Goal: Answer question/provide support

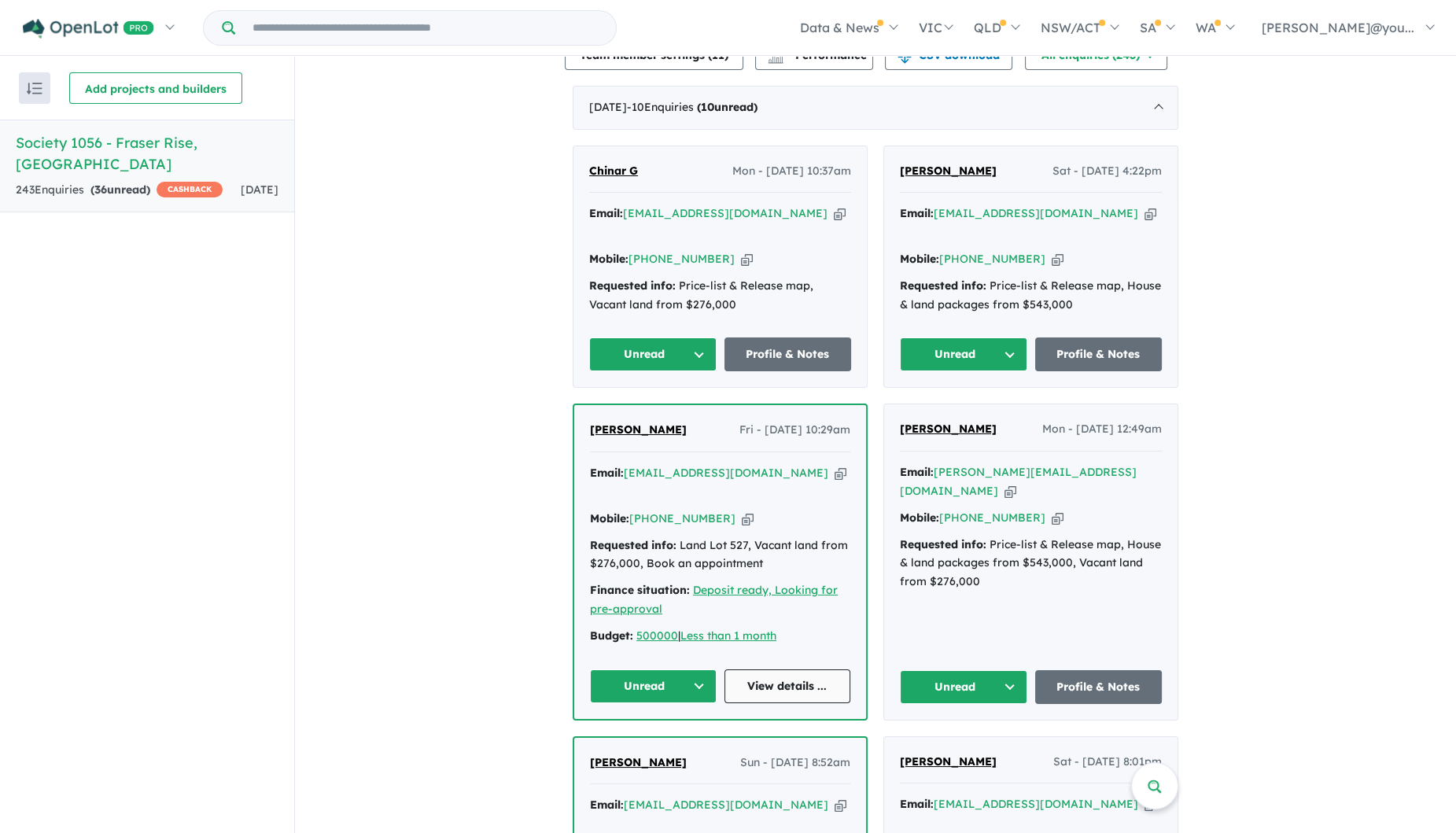
scroll to position [638, 0]
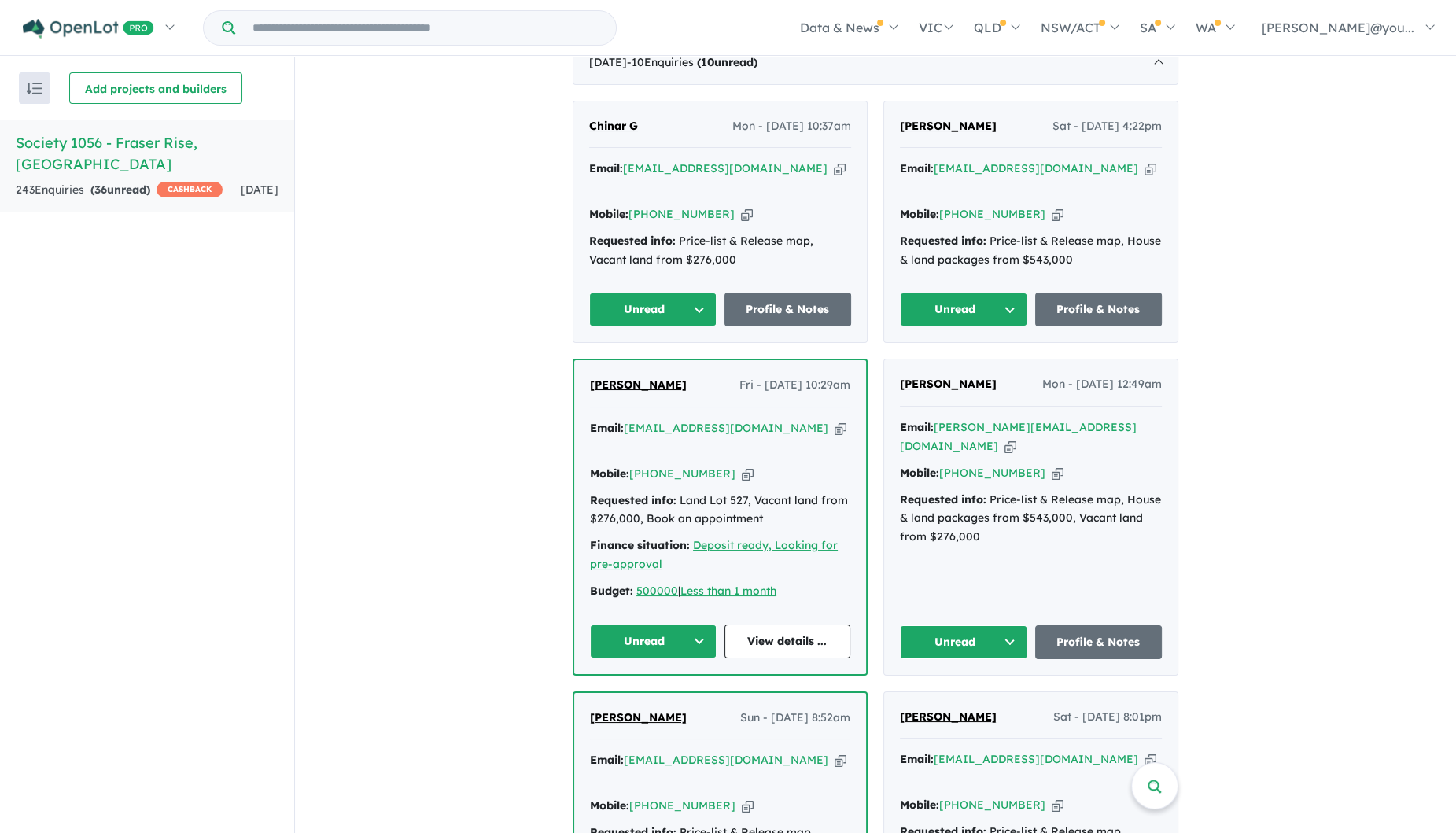
click at [683, 625] on button "Unread" at bounding box center [653, 642] width 127 height 34
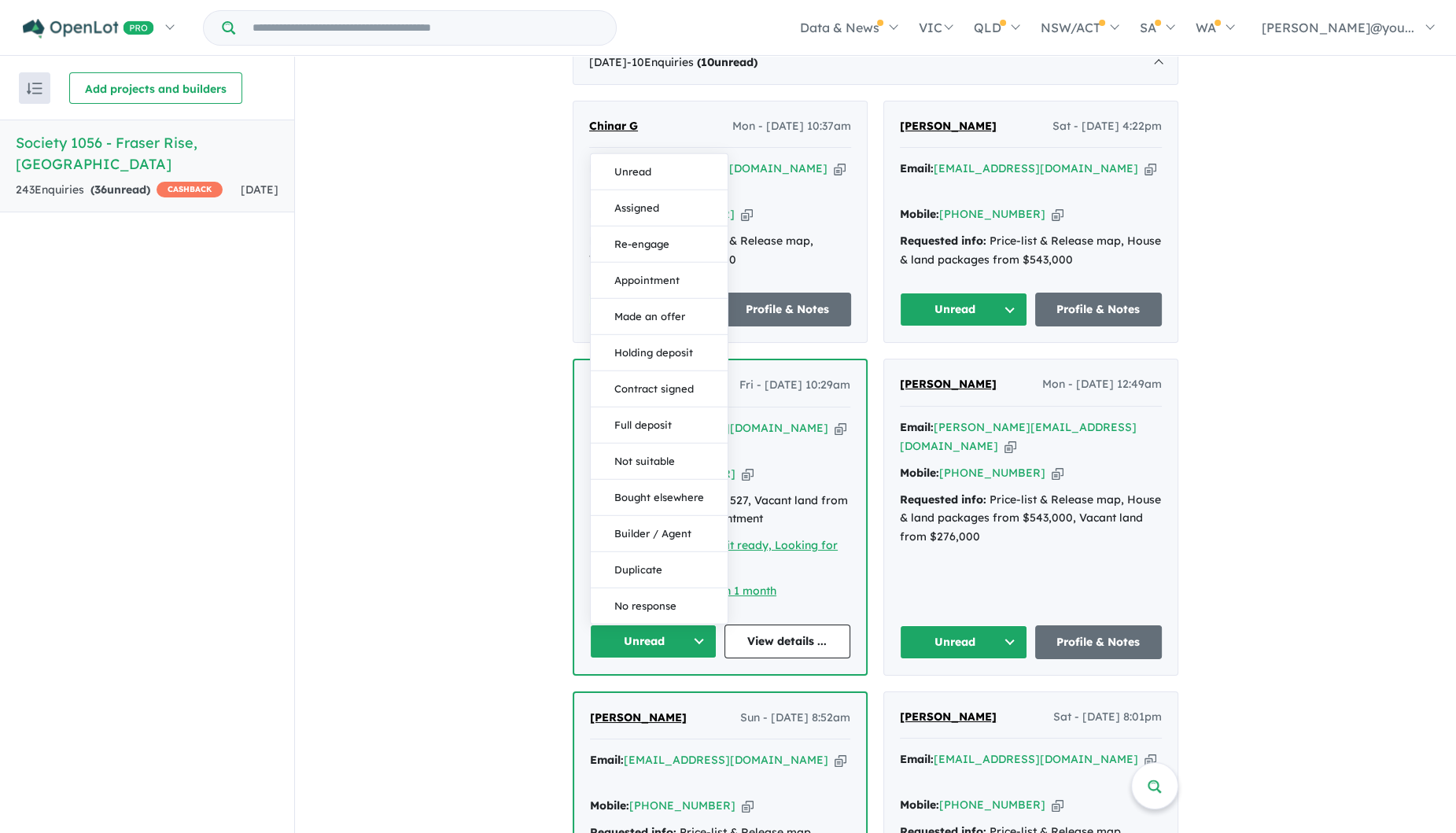
click at [645, 190] on button "Assigned" at bounding box center [659, 207] width 137 height 36
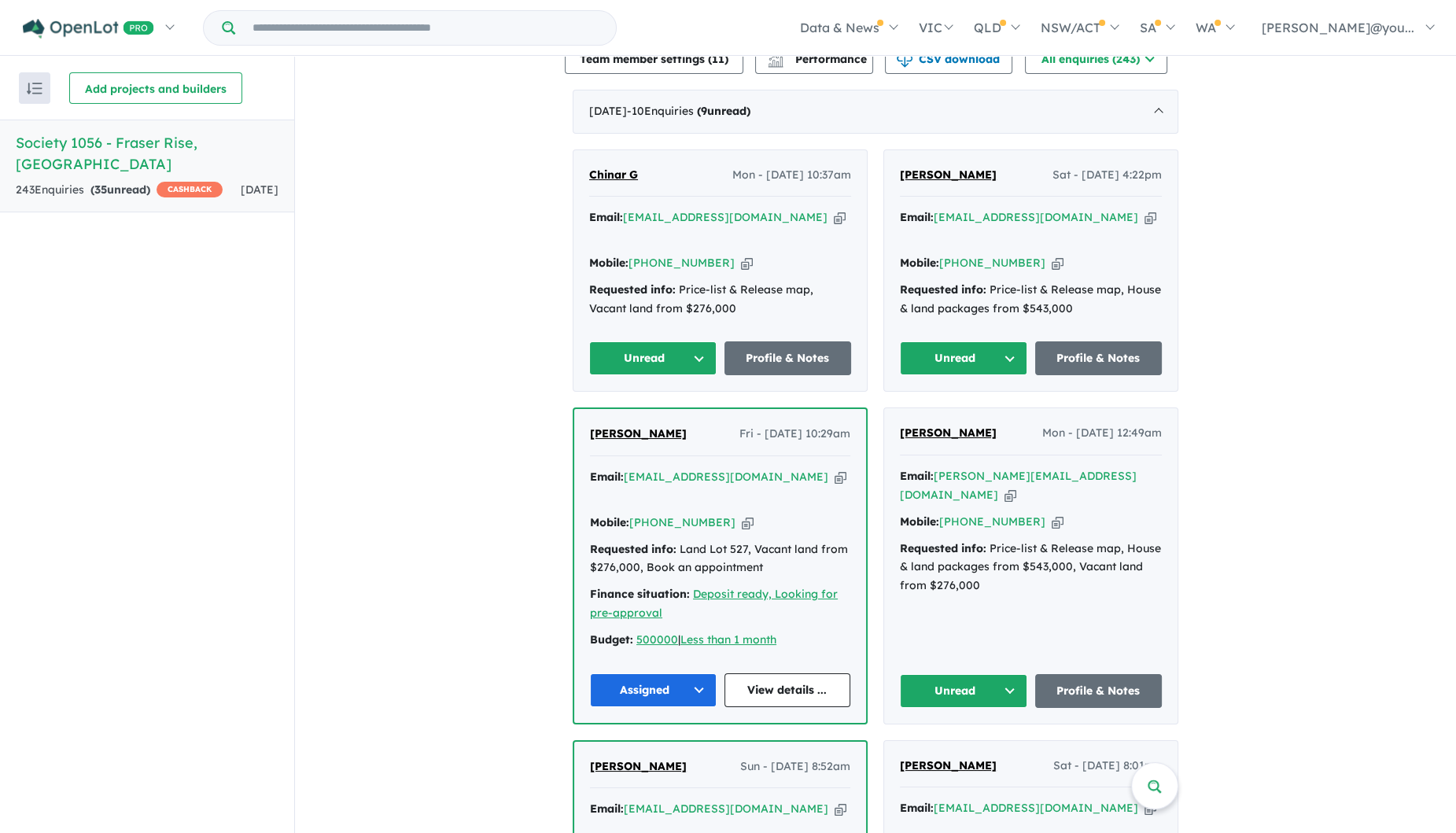
scroll to position [540, 0]
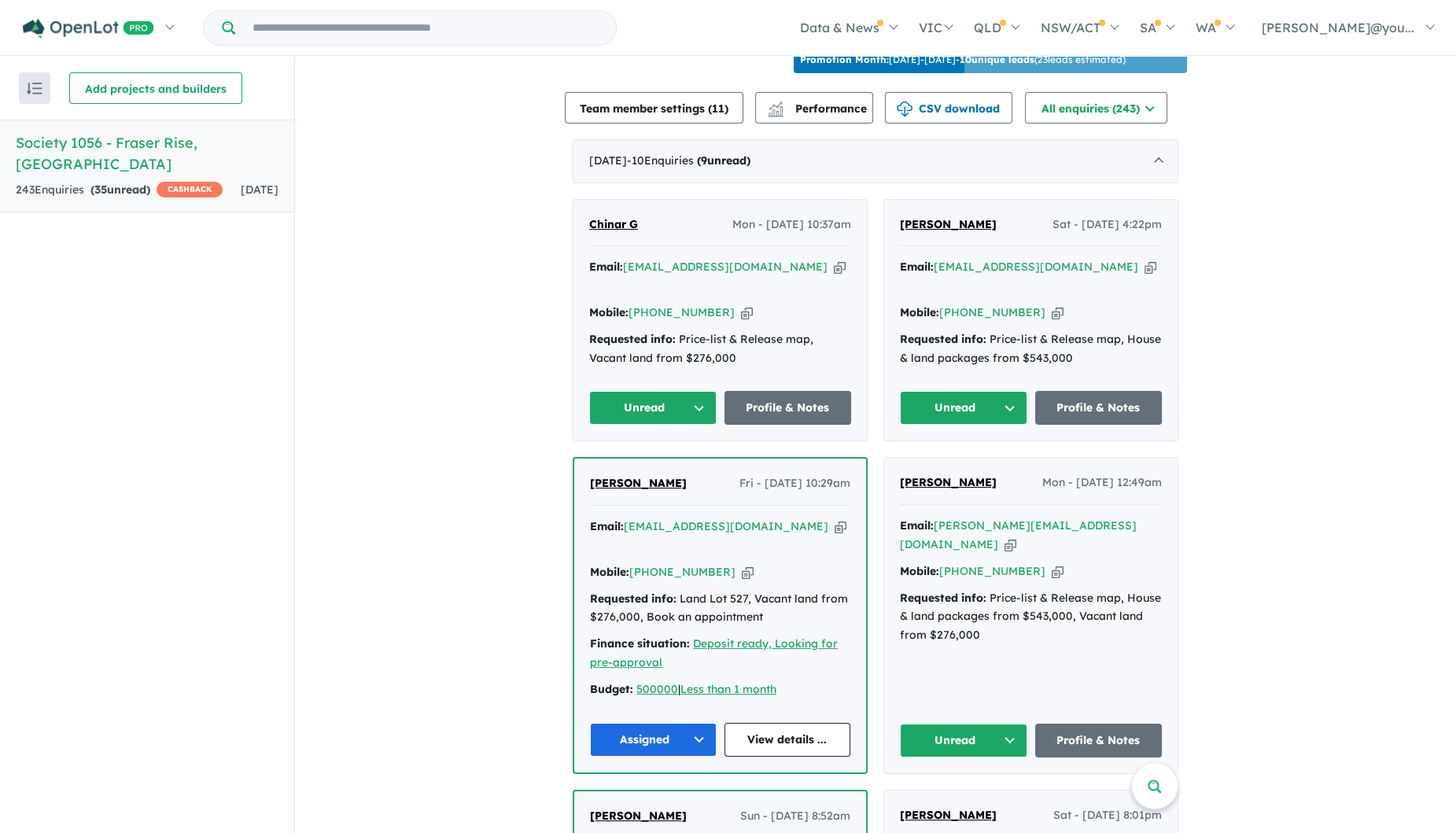
click at [835, 523] on icon "button" at bounding box center [841, 526] width 12 height 17
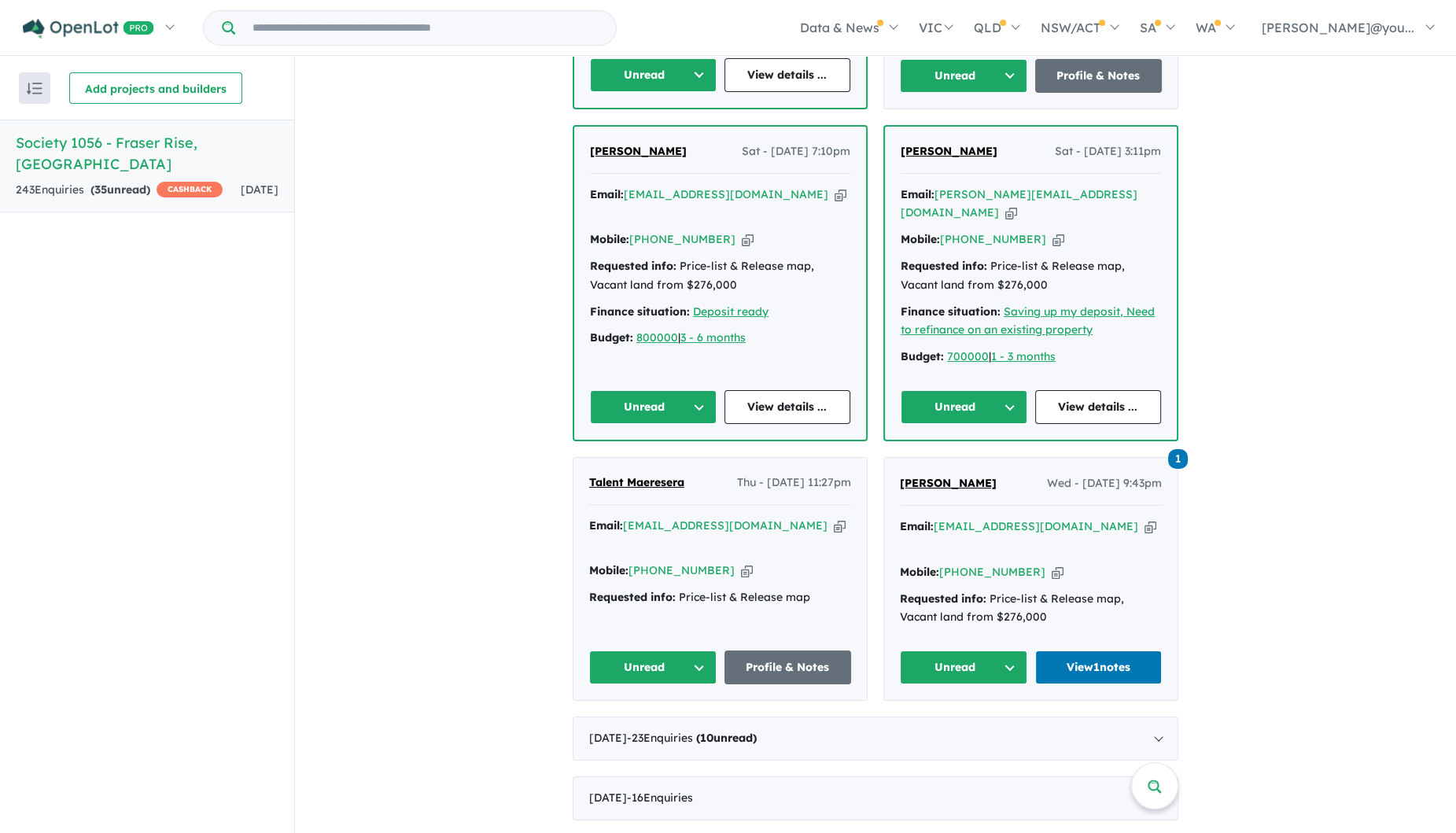
scroll to position [1524, 0]
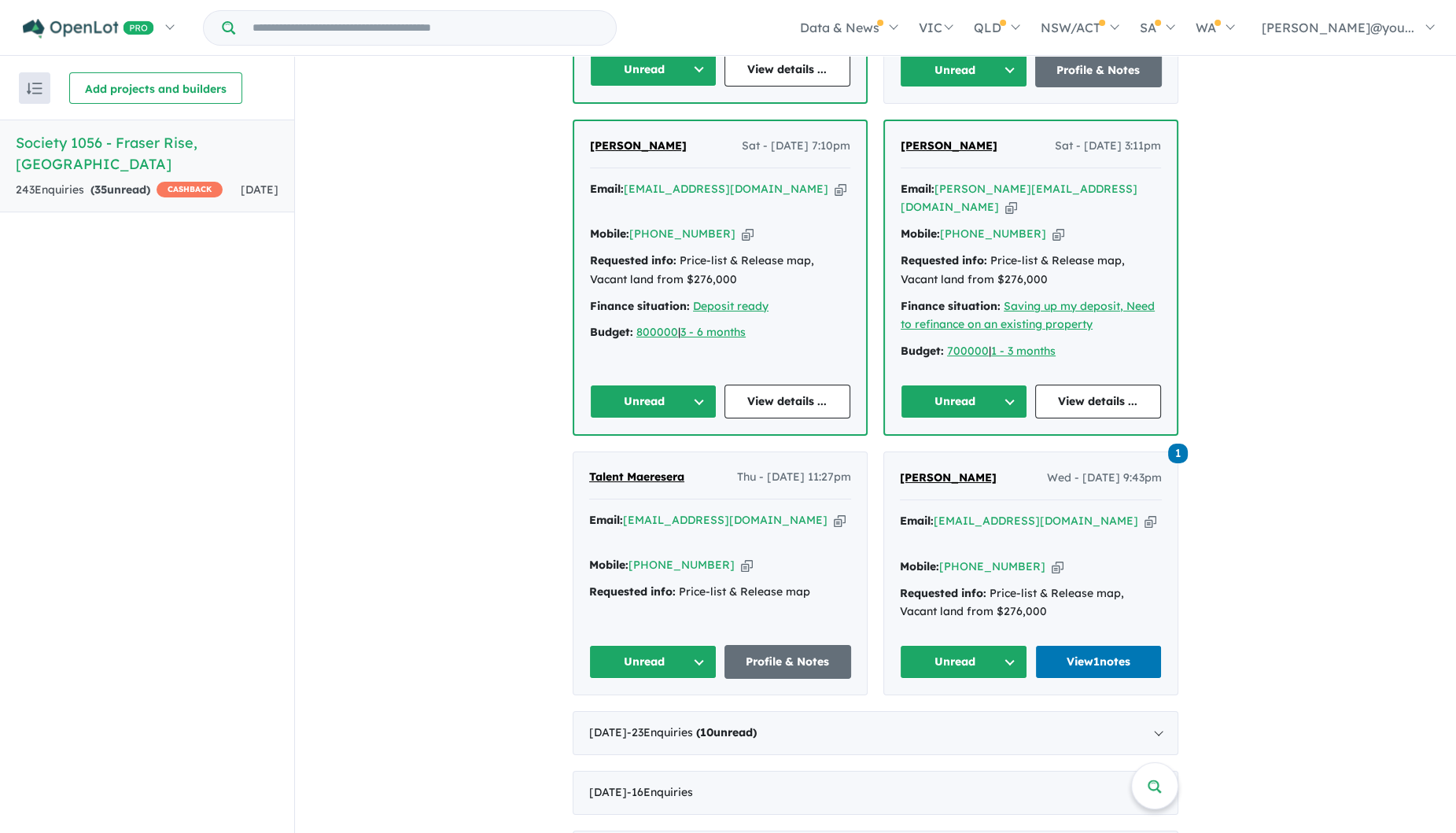
click at [1145, 513] on icon "button" at bounding box center [1151, 521] width 12 height 17
drag, startPoint x: 946, startPoint y: 567, endPoint x: 952, endPoint y: 579, distance: 13.4
click at [945, 645] on button "Unread" at bounding box center [964, 662] width 128 height 34
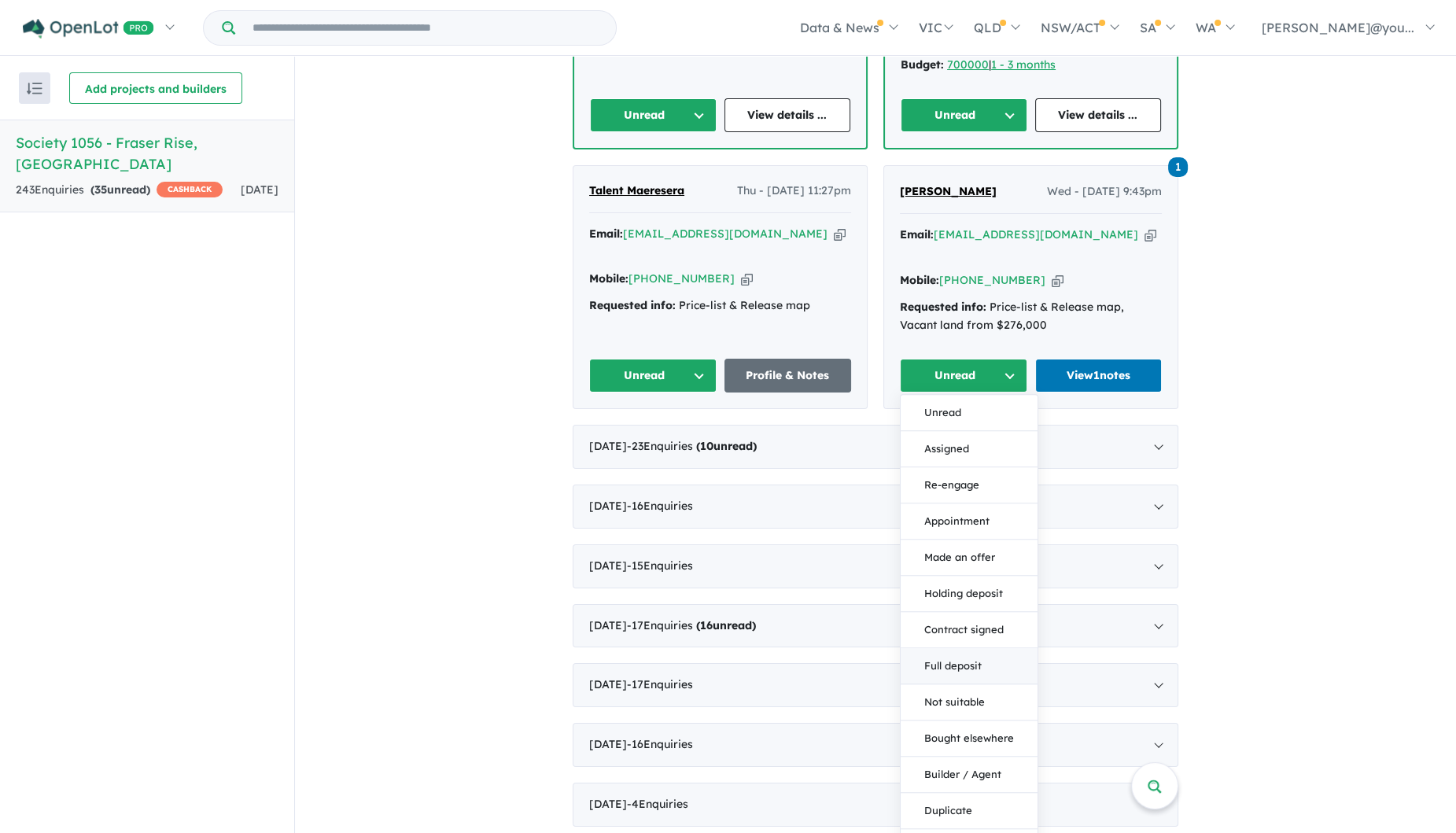
scroll to position [1818, 0]
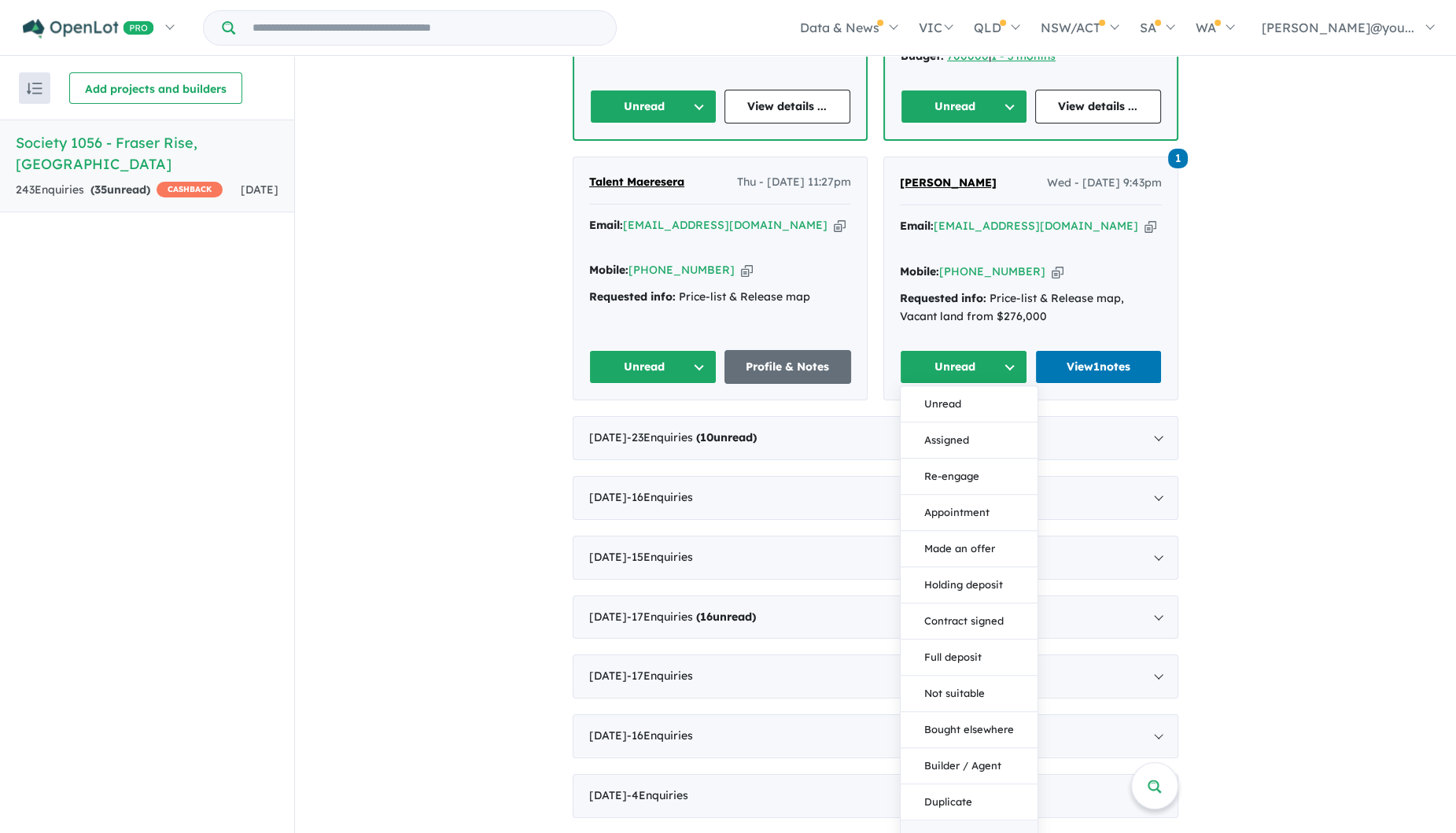
click at [974, 821] on button "No response" at bounding box center [969, 838] width 137 height 36
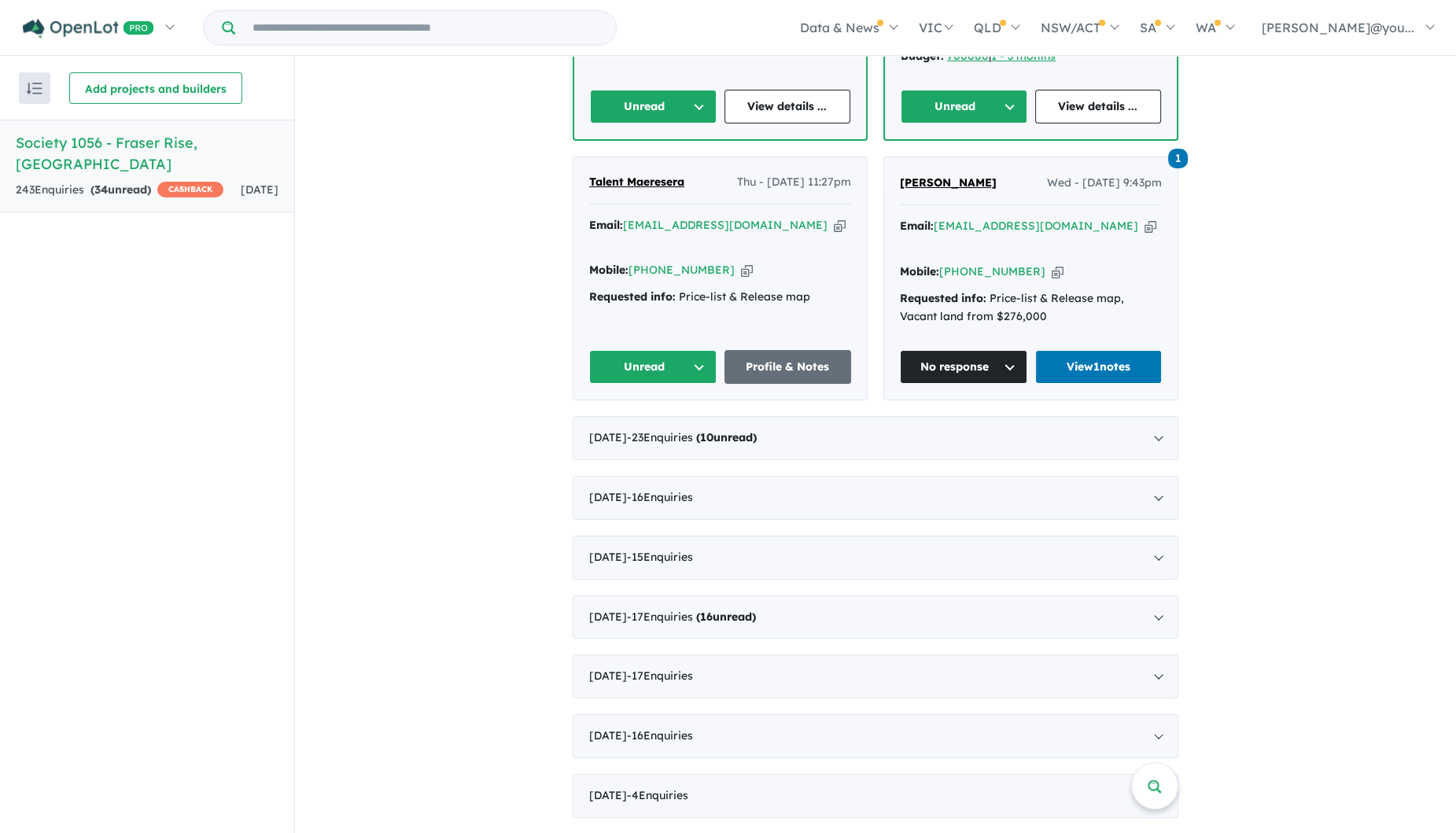
click at [664, 351] on button "Unread" at bounding box center [653, 367] width 128 height 34
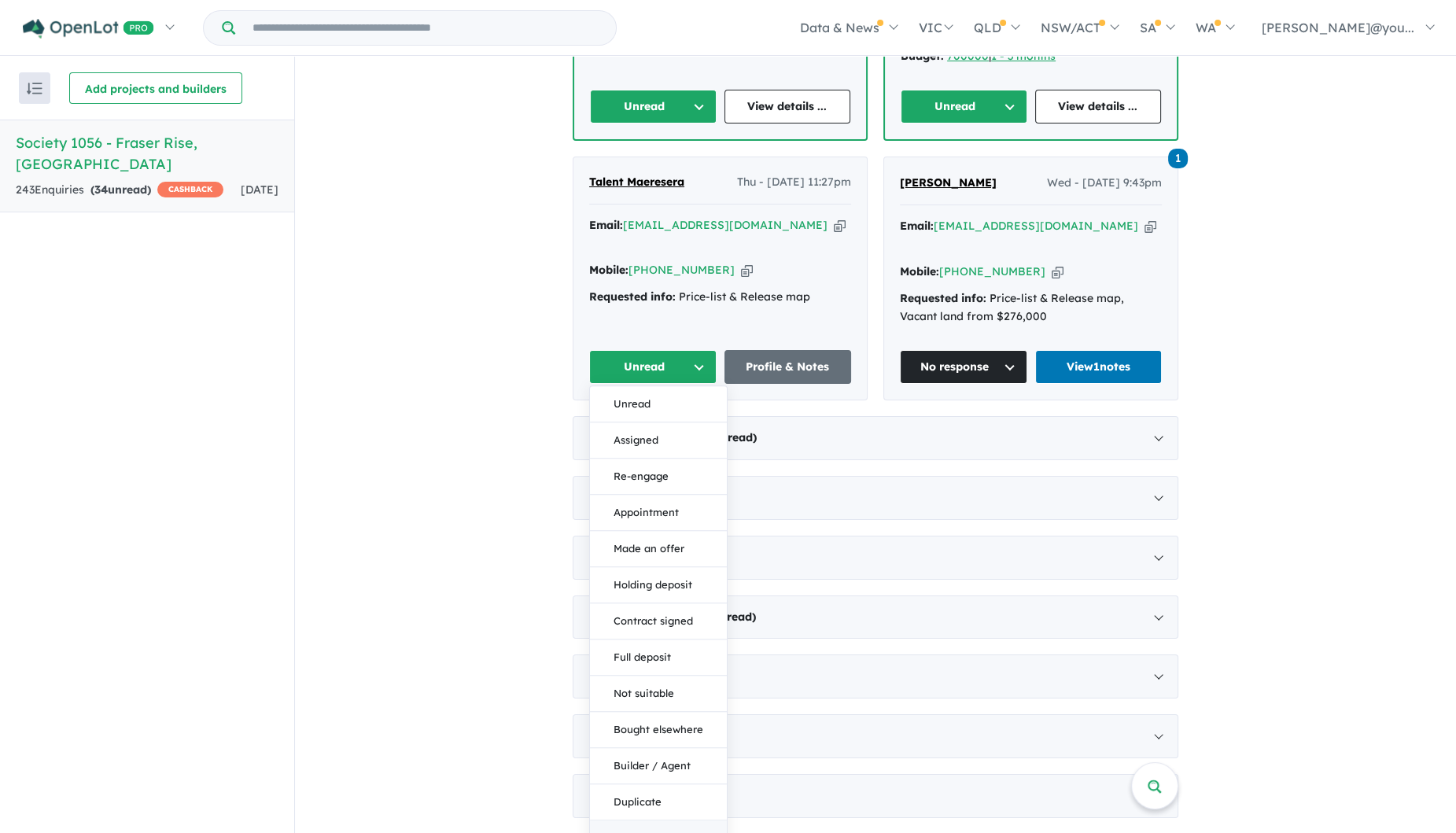
click at [653, 821] on button "No response" at bounding box center [658, 838] width 137 height 36
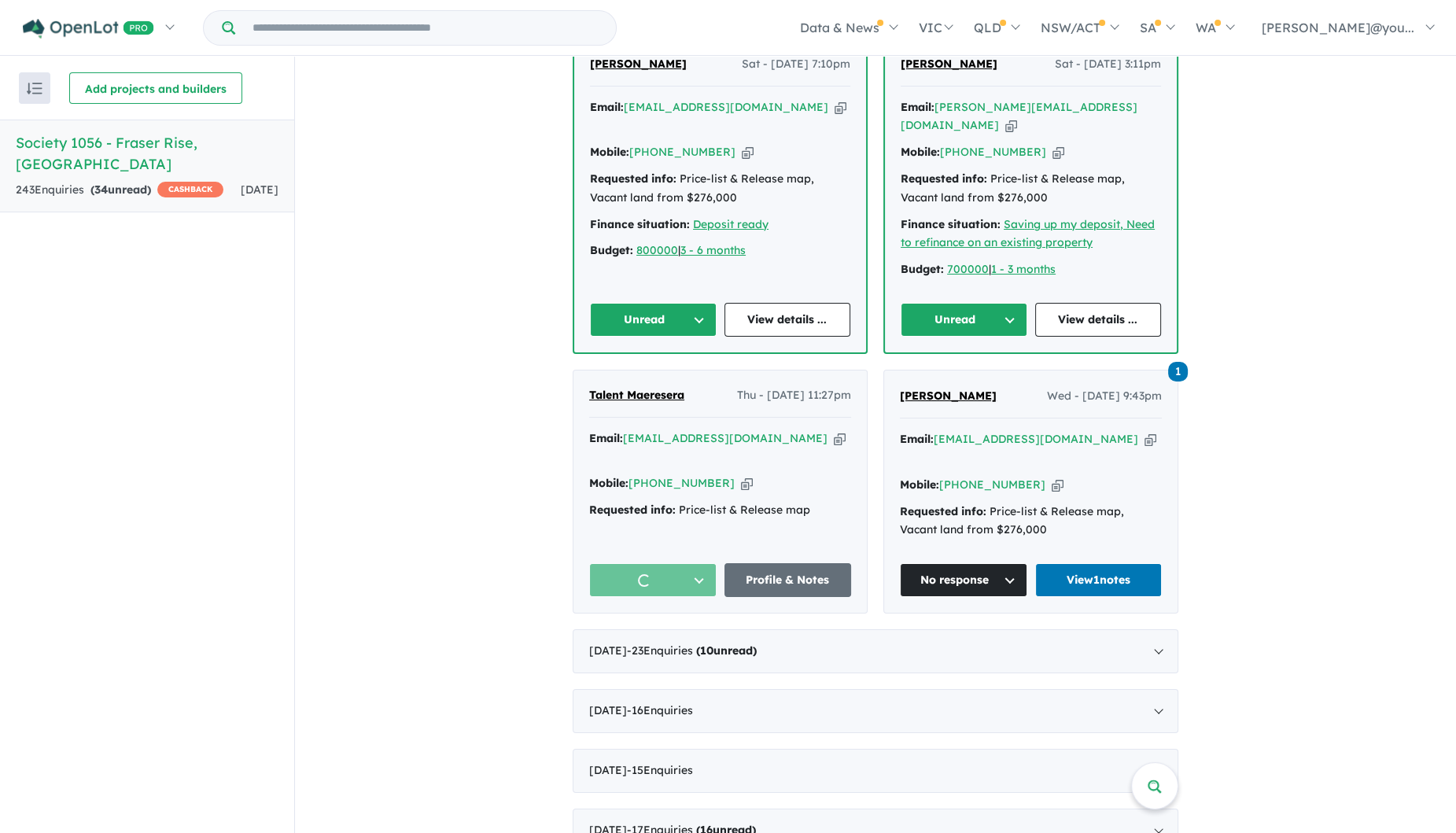
scroll to position [1524, 0]
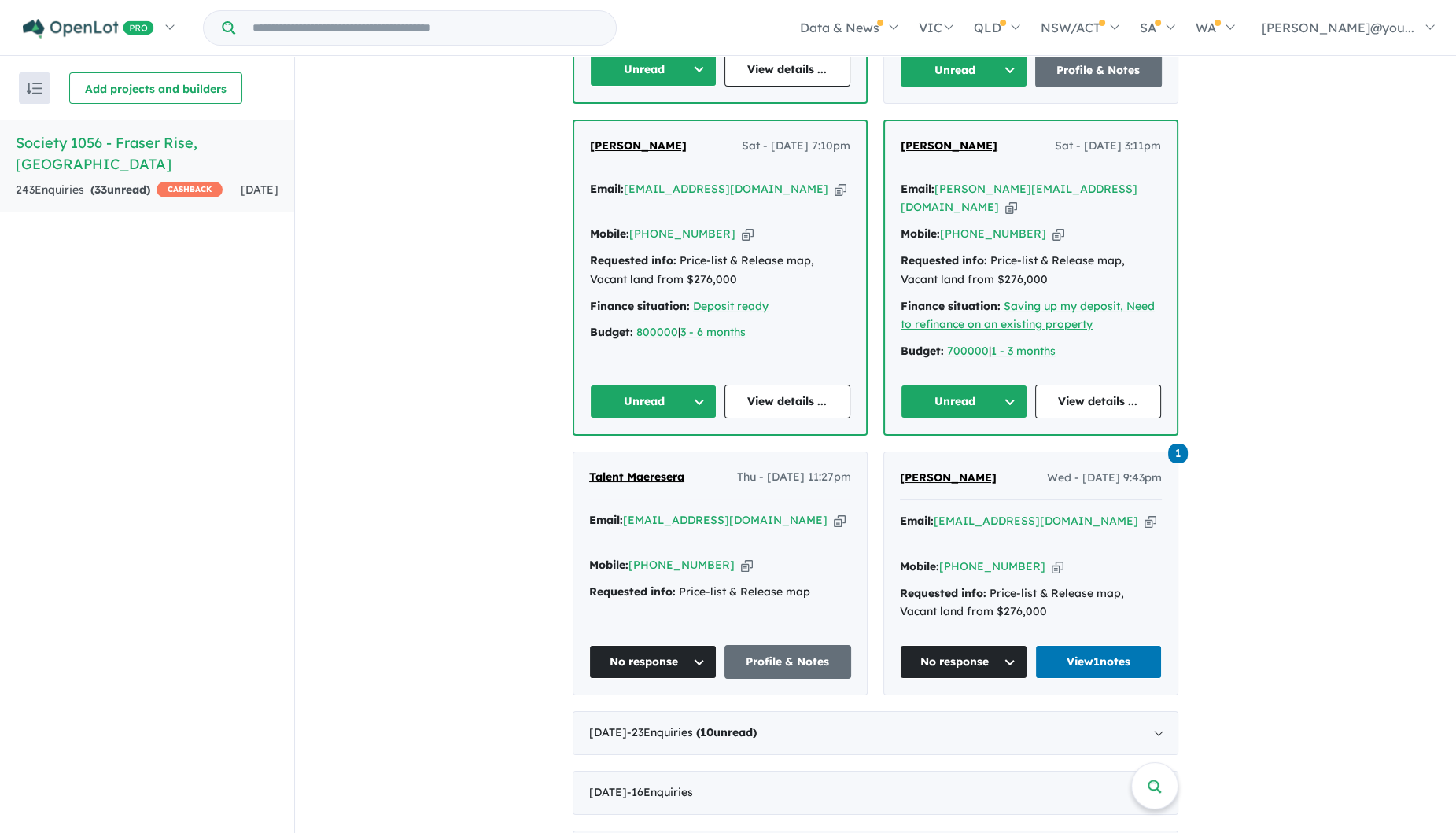
click at [1017, 199] on icon "button" at bounding box center [1012, 207] width 12 height 17
click at [966, 138] on span "[PERSON_NAME]" at bounding box center [949, 145] width 97 height 14
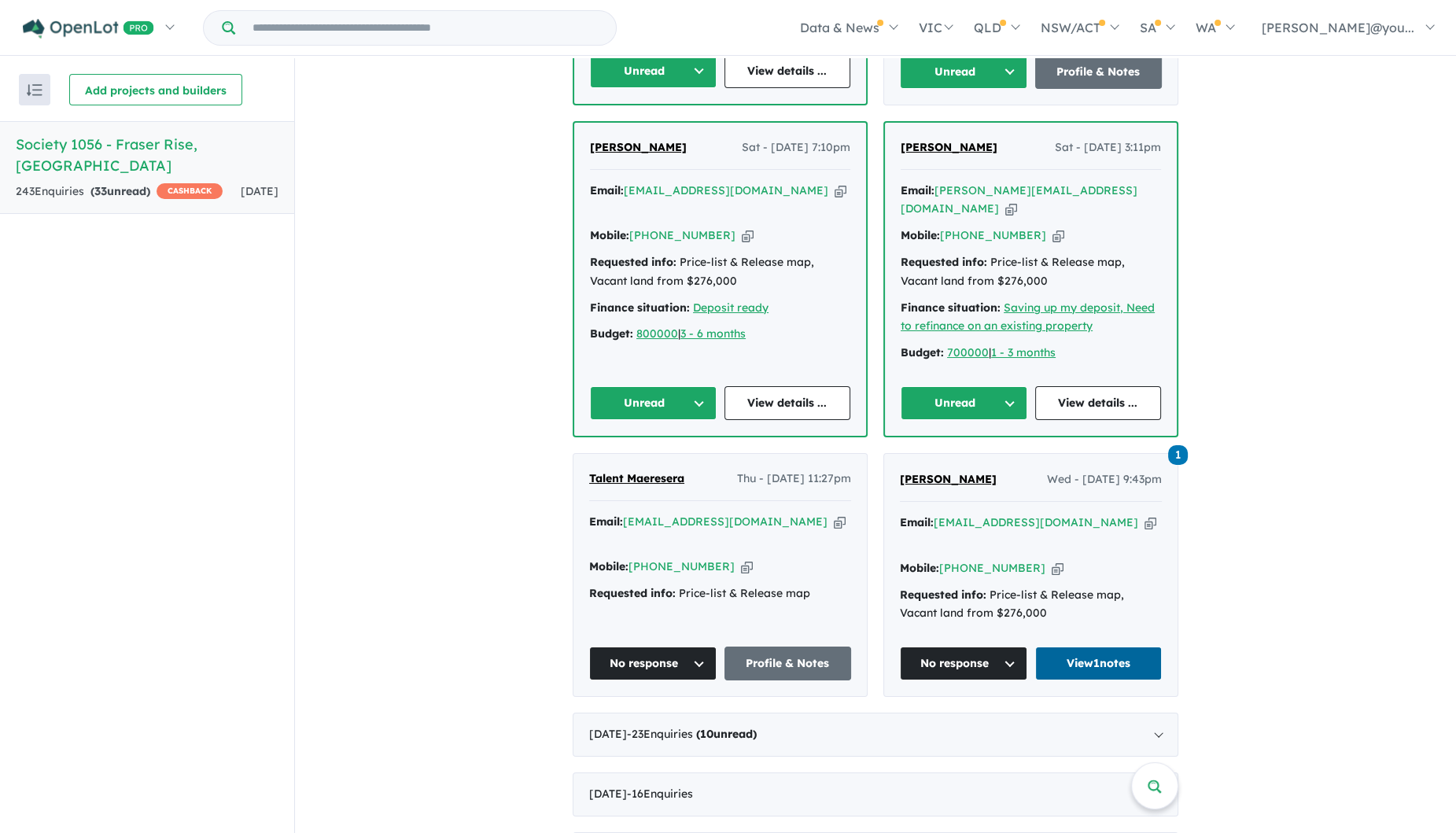
click at [1116, 647] on link "View 1 notes" at bounding box center [1099, 663] width 128 height 34
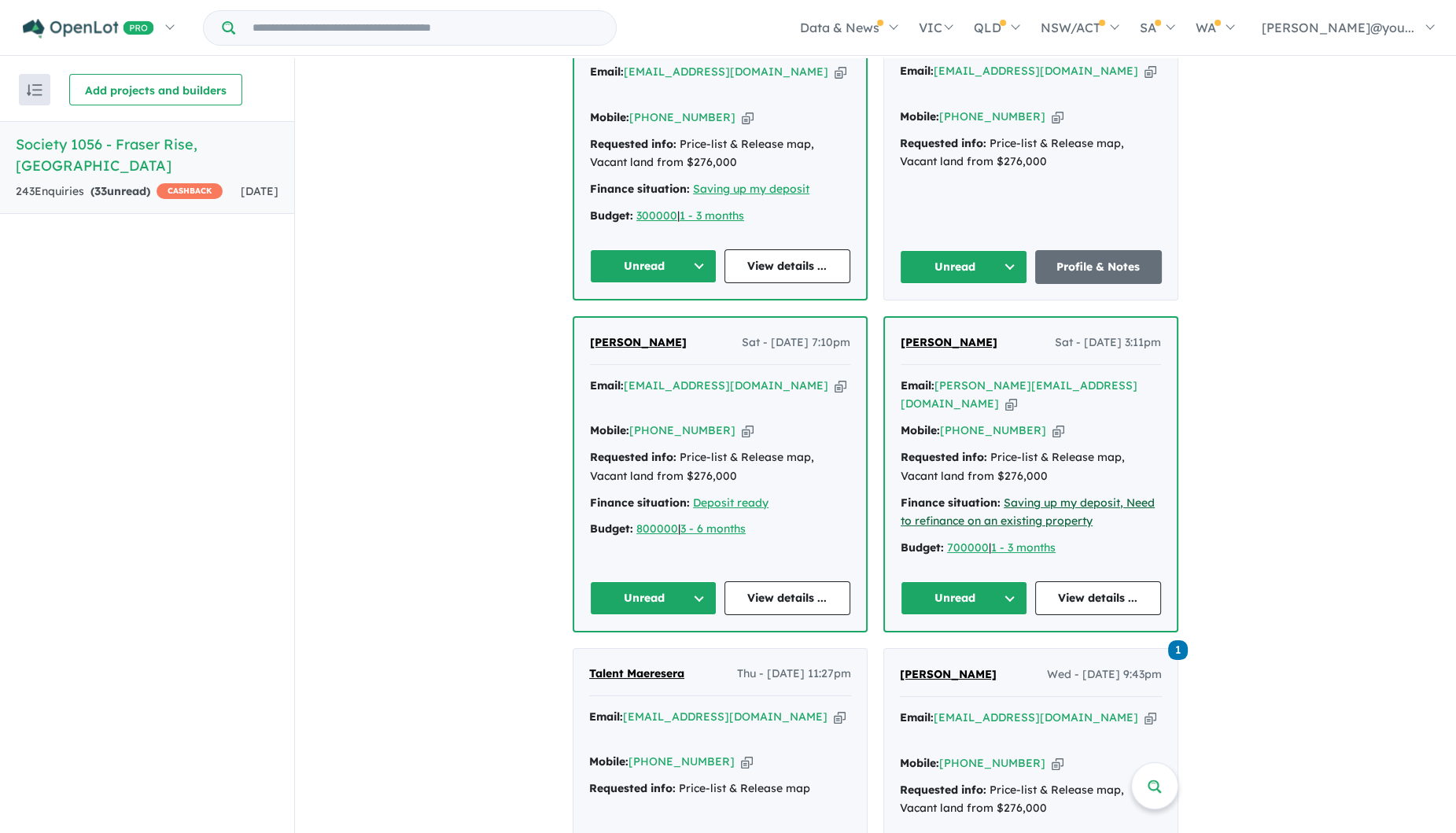
scroll to position [1327, 0]
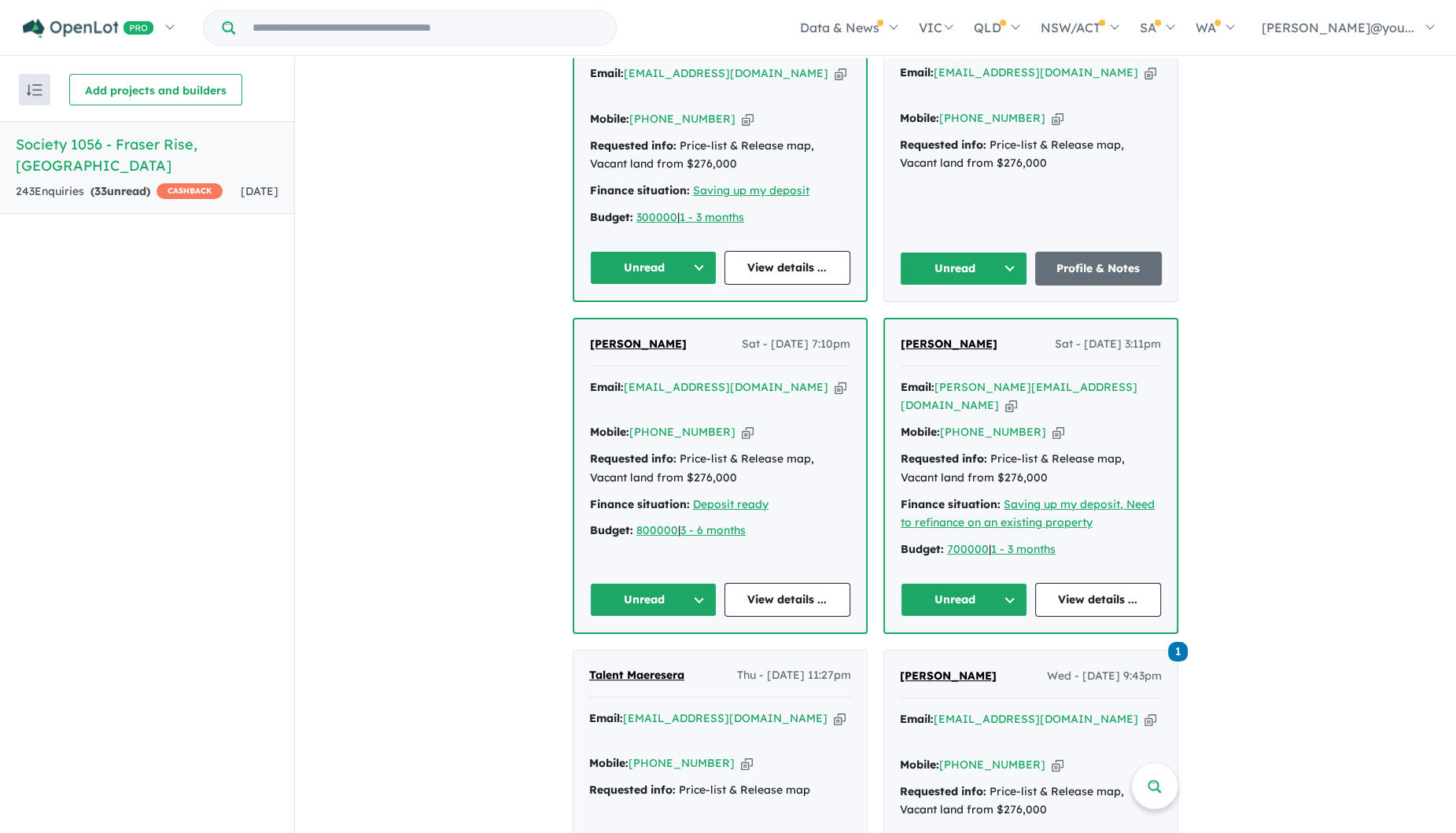
click at [1017, 398] on icon "button" at bounding box center [1012, 406] width 12 height 17
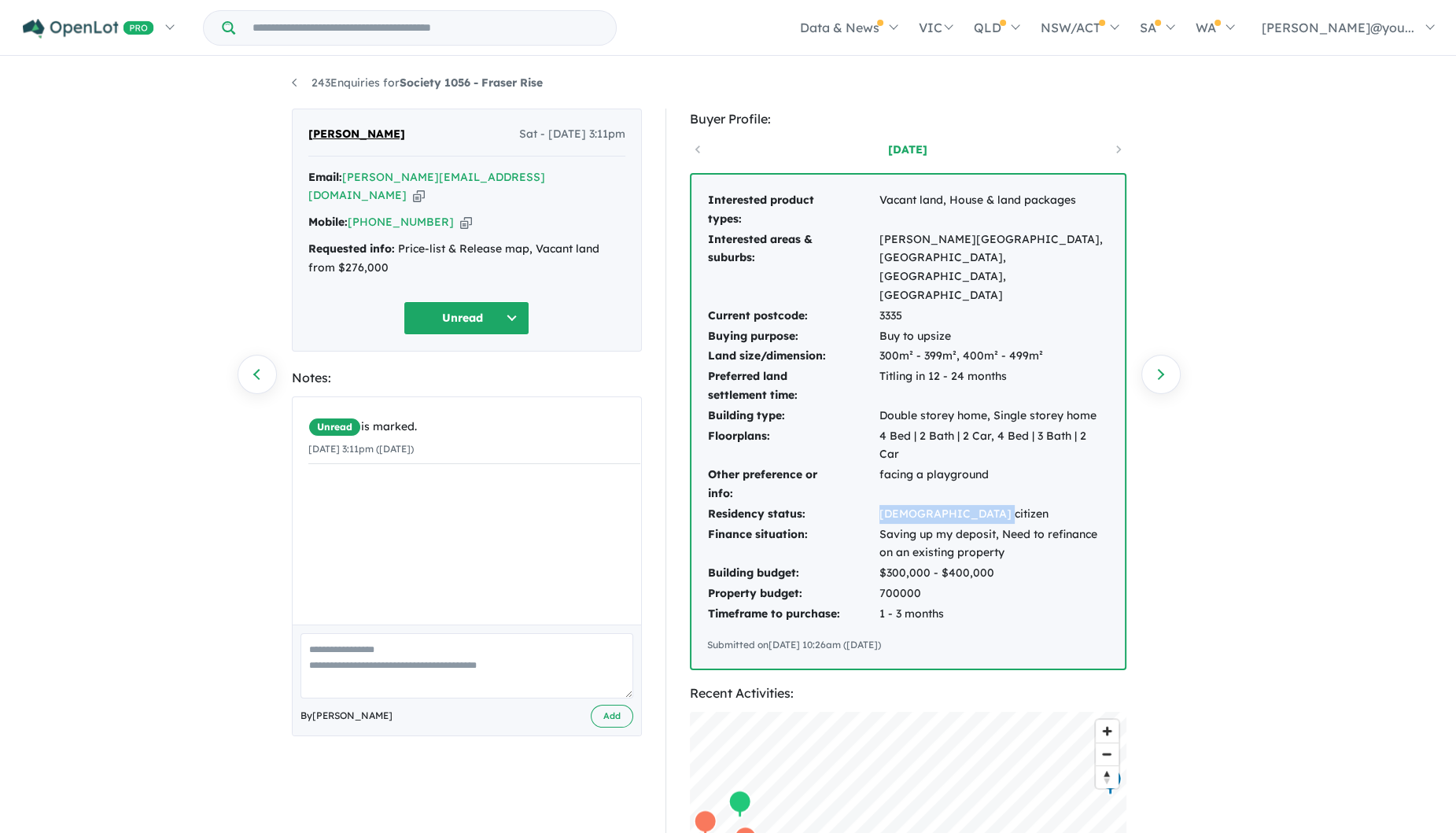
drag, startPoint x: 998, startPoint y: 457, endPoint x: 881, endPoint y: 456, distance: 117.0
click at [881, 504] on td "New Zealand citizen" at bounding box center [995, 514] width 231 height 20
copy td "New Zealand citizen"
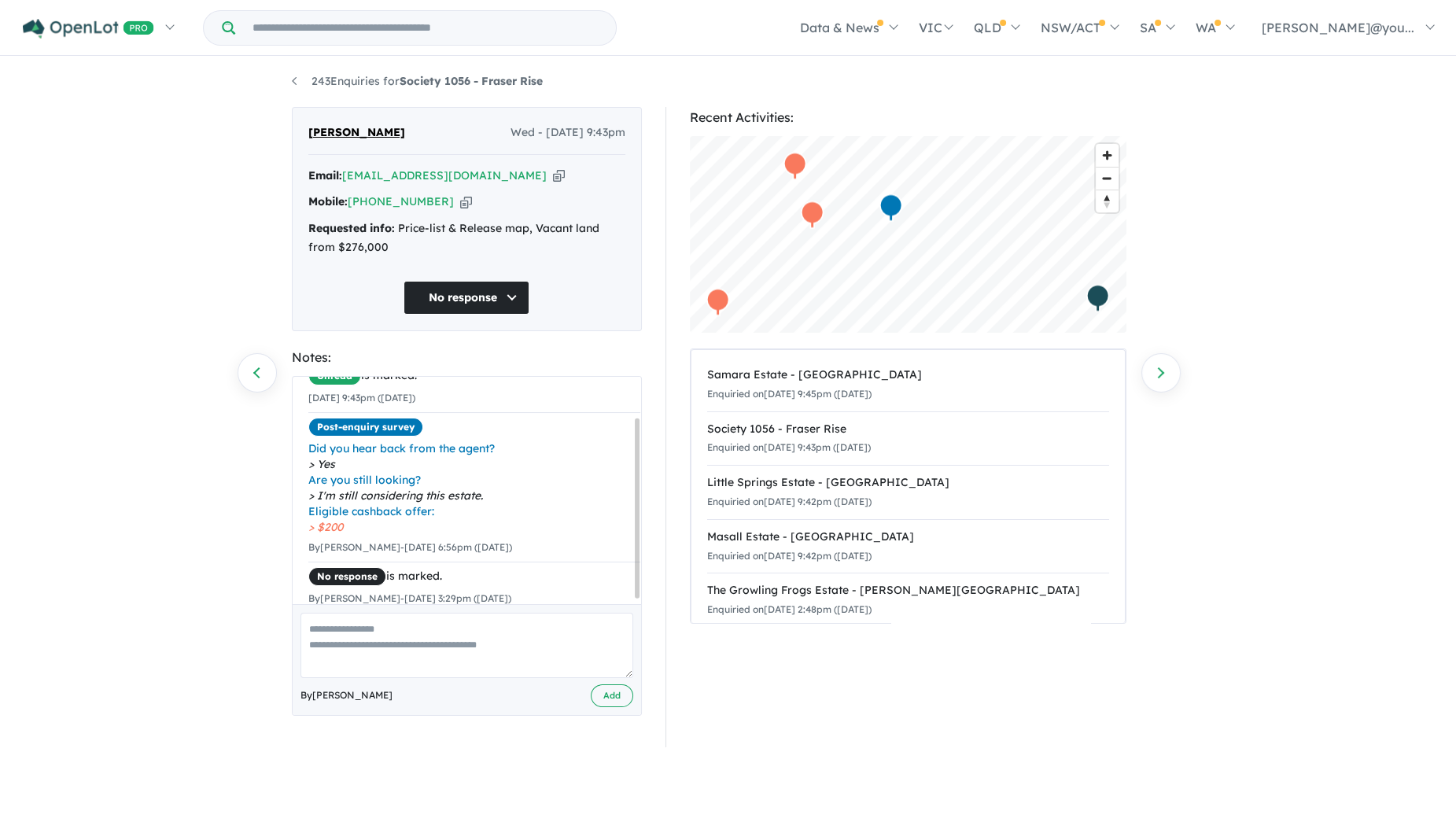
scroll to position [55, 0]
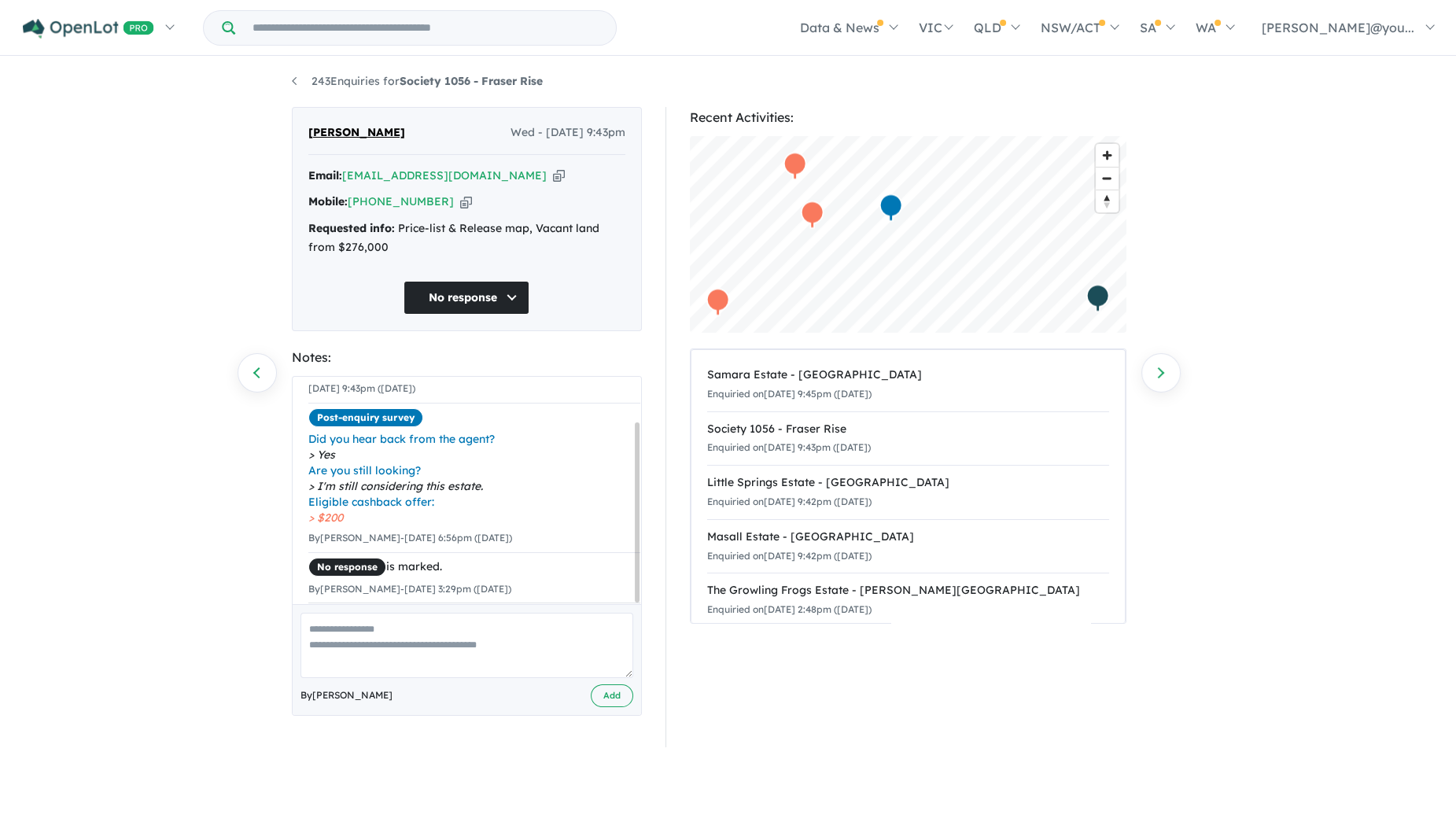
click at [419, 635] on textarea at bounding box center [467, 645] width 333 height 66
type textarea "**********"
click at [621, 691] on button "Add" at bounding box center [612, 696] width 43 height 23
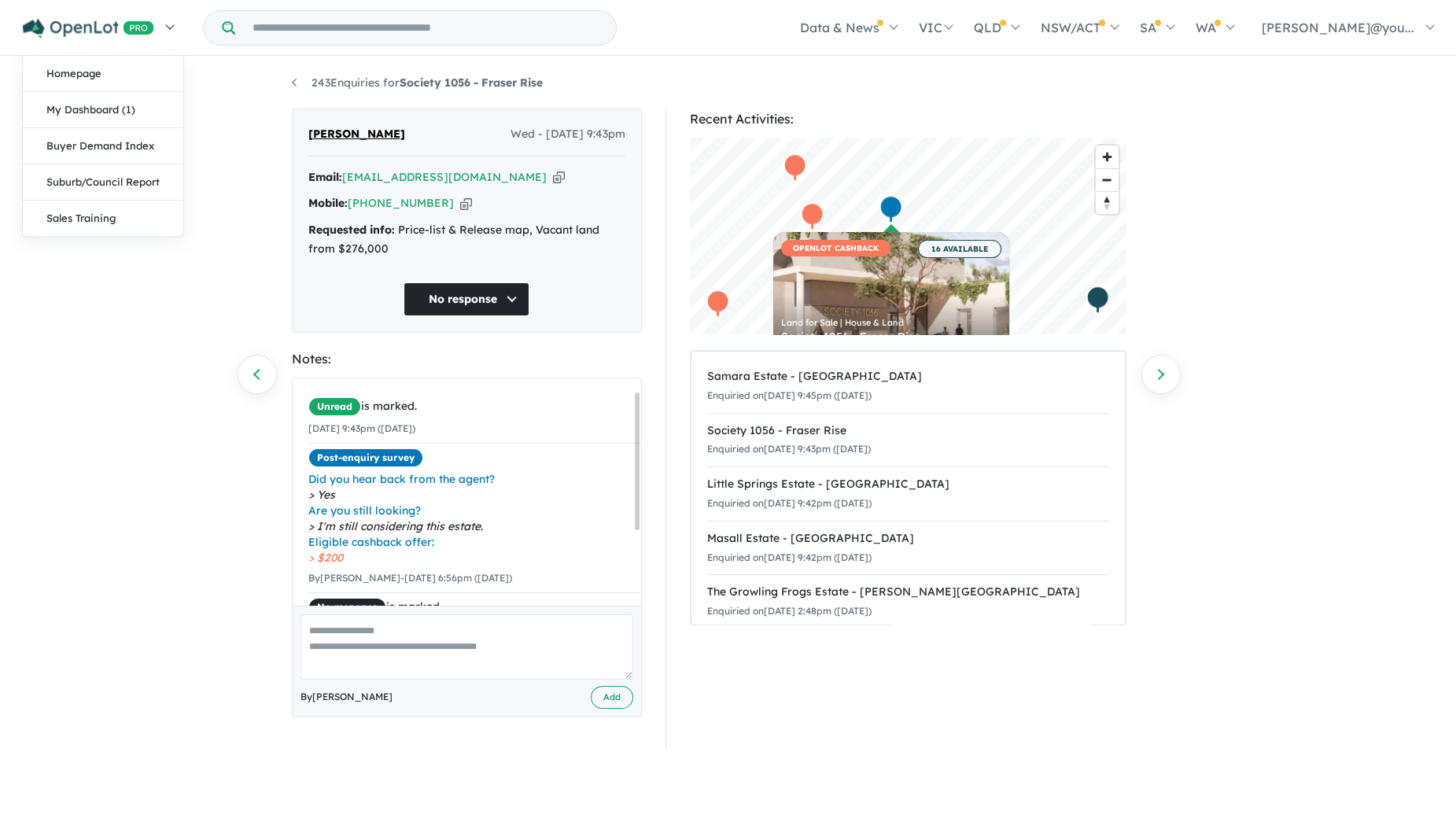
scroll to position [0, 0]
